Goal: Task Accomplishment & Management: Manage account settings

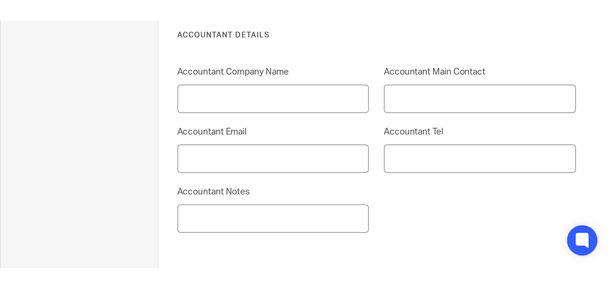
scroll to position [1087, 0]
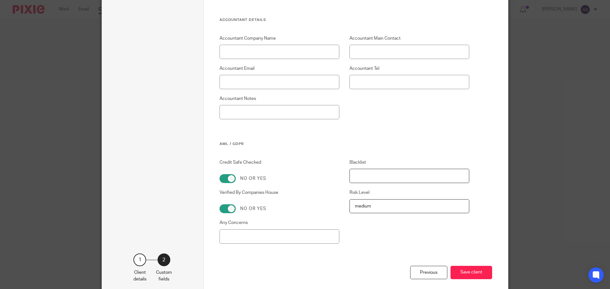
click at [405, 182] on input "Blacklist" at bounding box center [410, 176] width 120 height 14
type input "medium"
click at [311, 178] on div "Credit Safe Checked No or yes Blacklist medium Verified By Companies House No o…" at bounding box center [339, 213] width 260 height 106
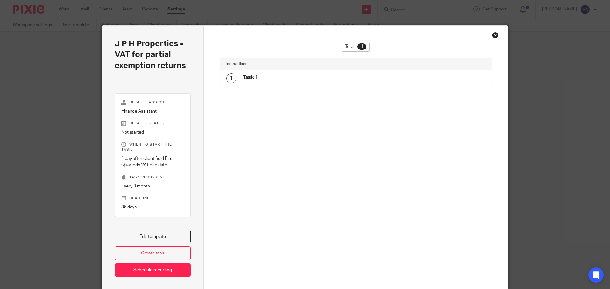
click at [493, 35] on div "Close this dialog window" at bounding box center [495, 35] width 6 height 6
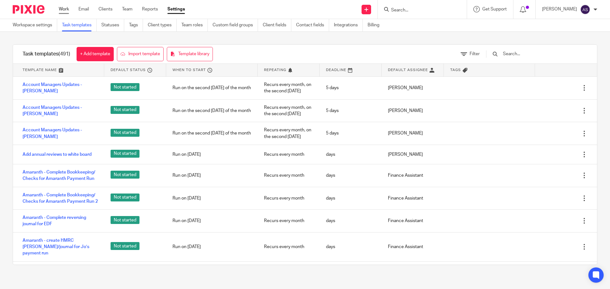
click at [62, 9] on link "Work" at bounding box center [64, 9] width 10 height 6
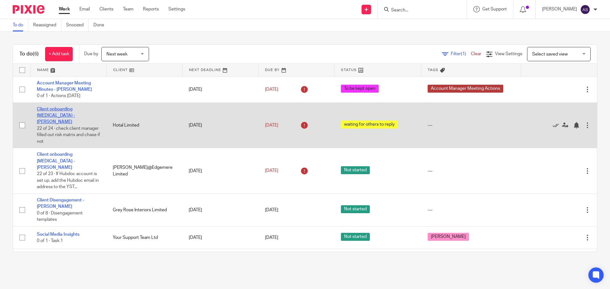
click at [75, 110] on link "Client onboarding retainer - Adele" at bounding box center [56, 115] width 38 height 17
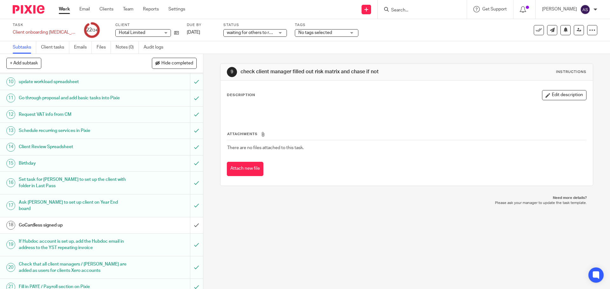
scroll to position [207, 0]
